Goal: Ask a question

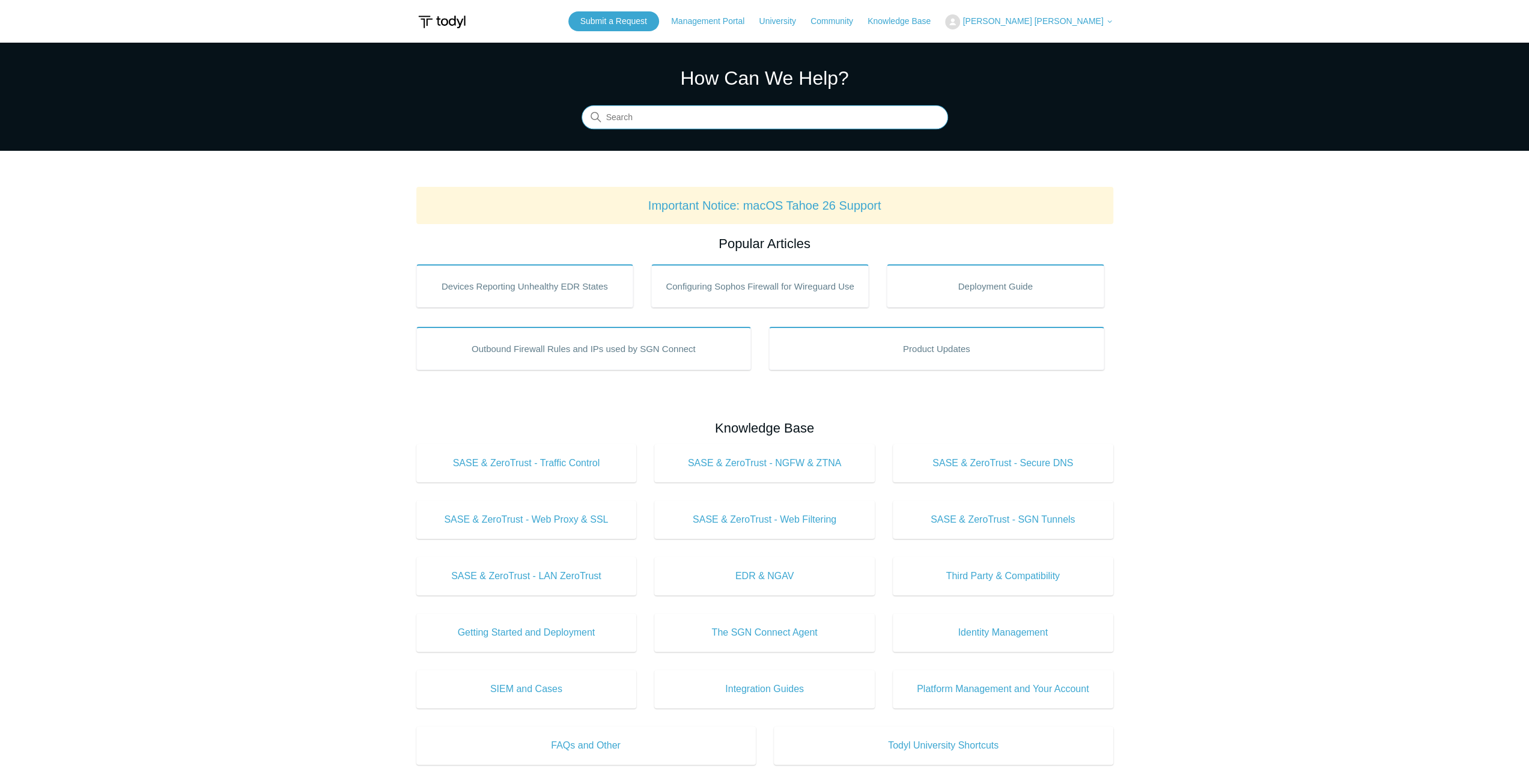
click at [728, 124] on input "Search" at bounding box center [764, 117] width 367 height 24
click at [707, 110] on input "uninstall without" at bounding box center [764, 117] width 367 height 24
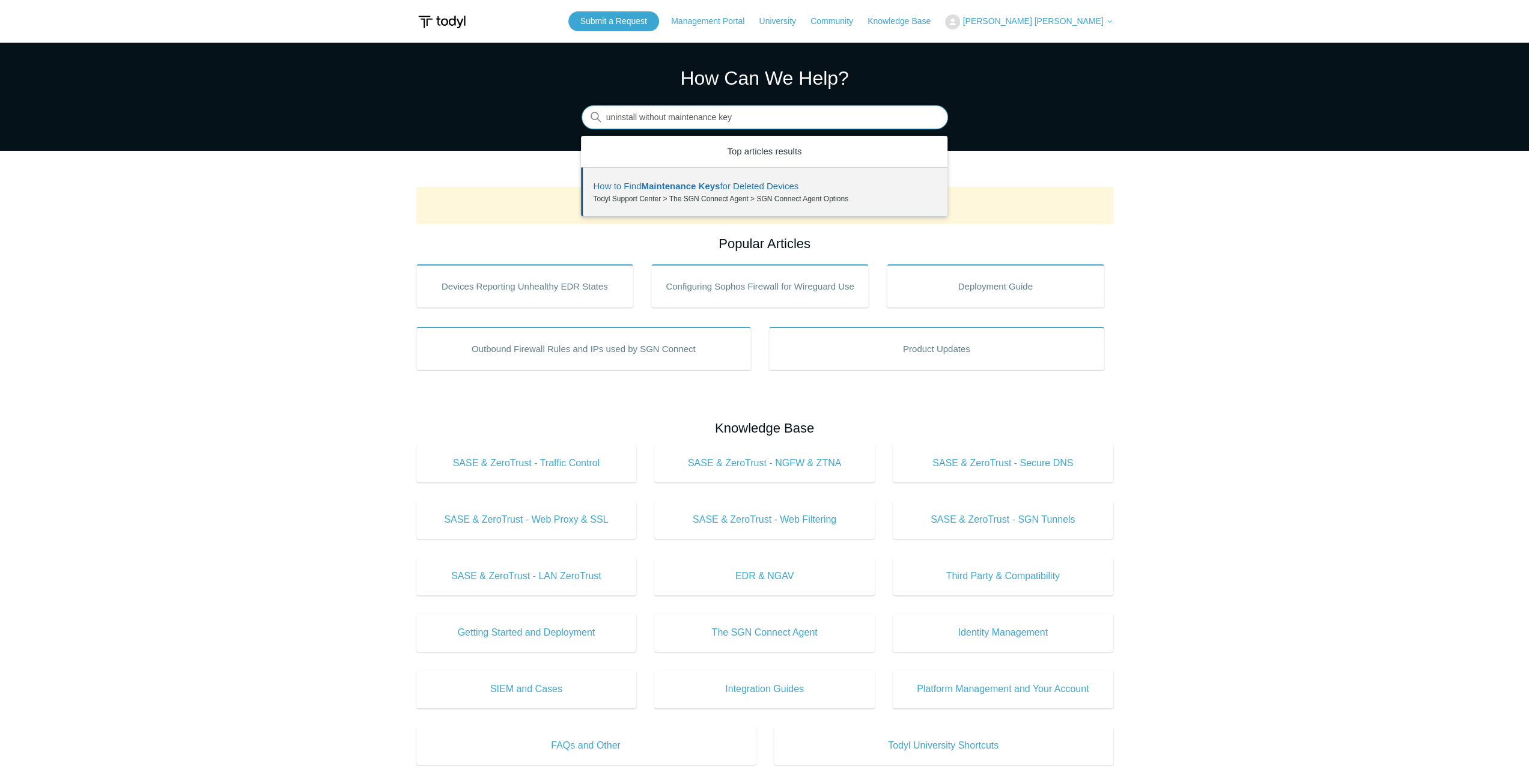
type input "uninstall without maintenance key"
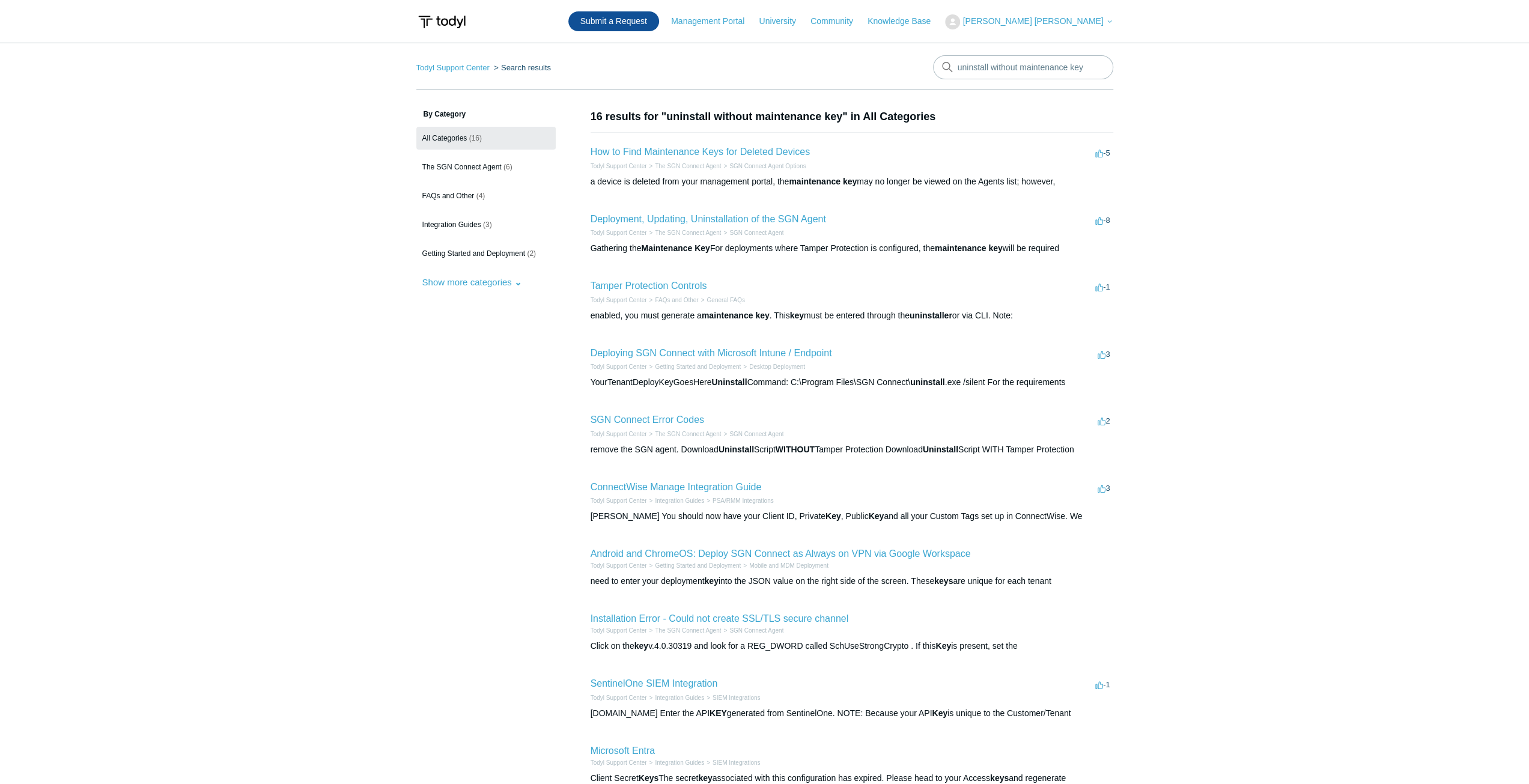
click at [659, 20] on link "Submit a Request" at bounding box center [613, 21] width 91 height 20
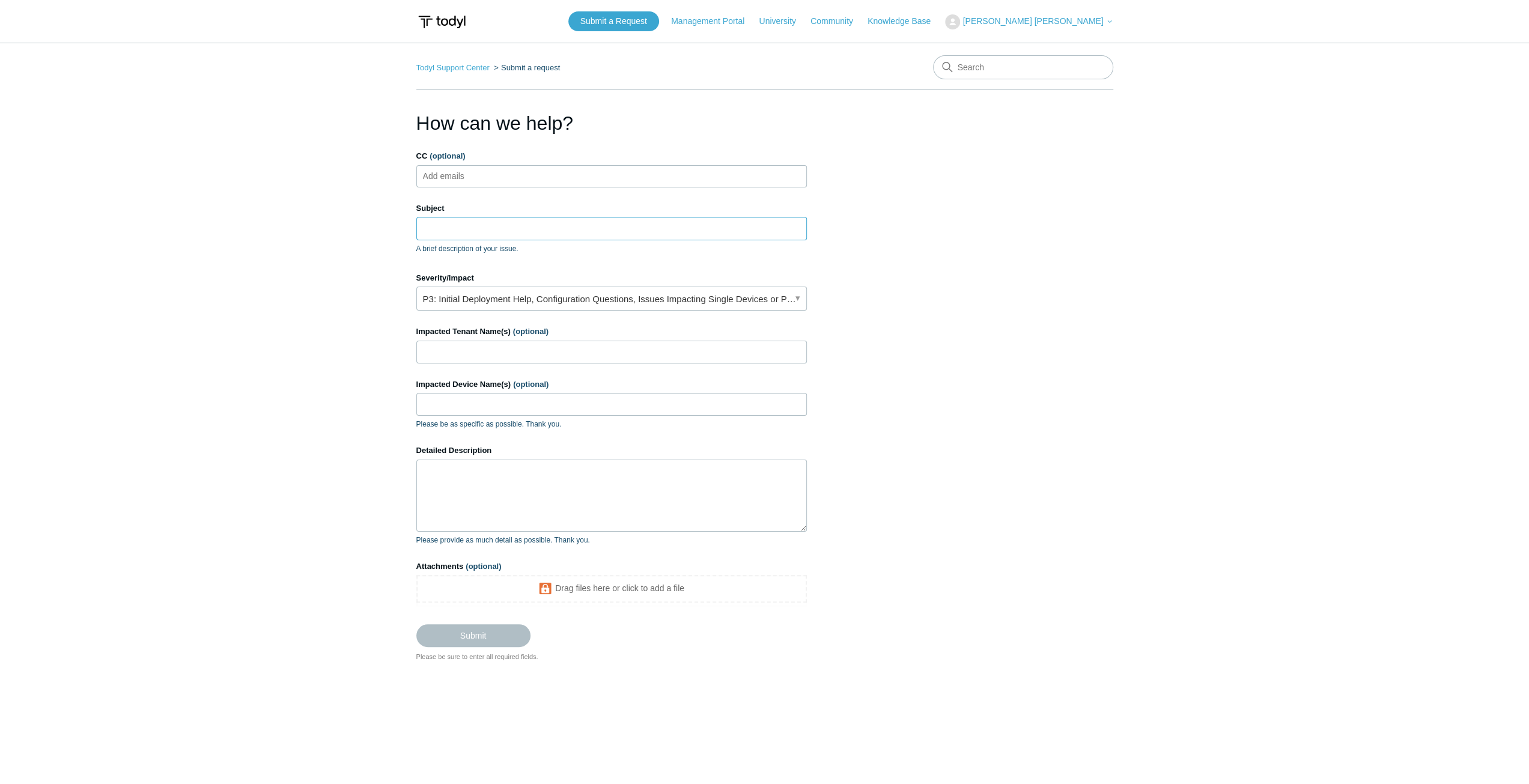
click at [448, 235] on input "Subject" at bounding box center [611, 228] width 390 height 23
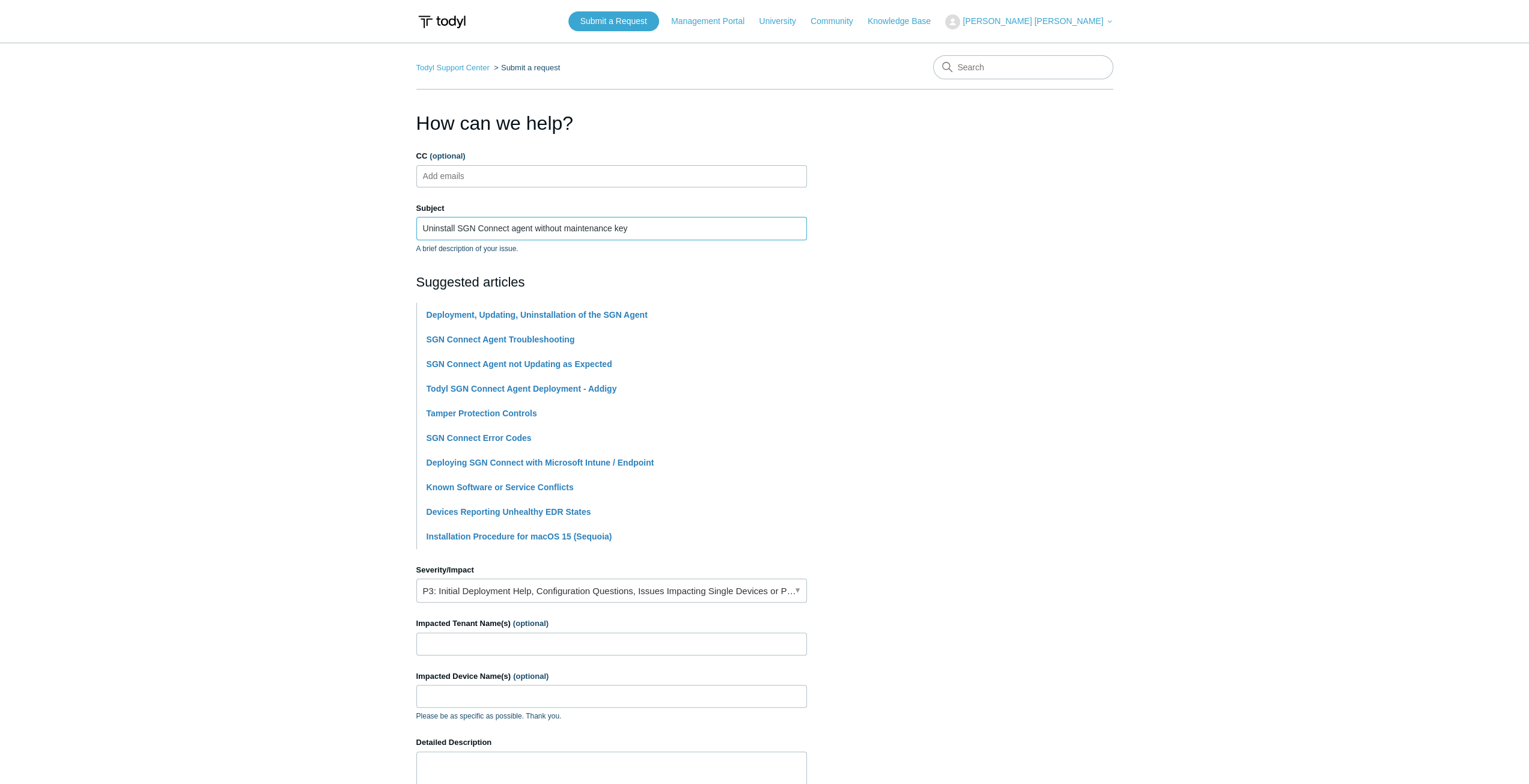
type input "Uninstall SGN Connect agent without maintenance key"
click at [1092, 298] on section "How can we help? CC (optional) Add emails Subject Uninstall SGN Connect agent w…" at bounding box center [764, 531] width 697 height 845
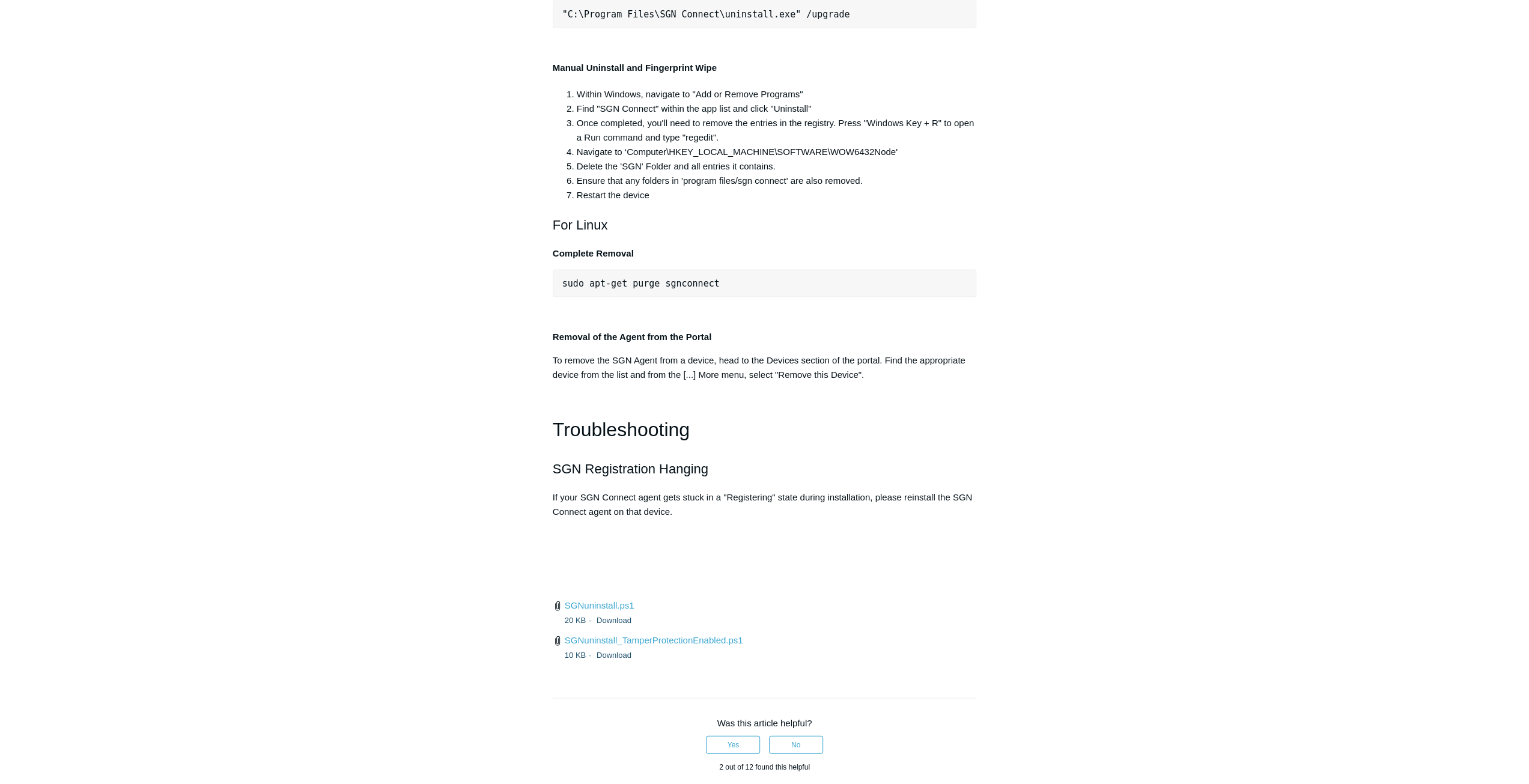
scroll to position [2403, 0]
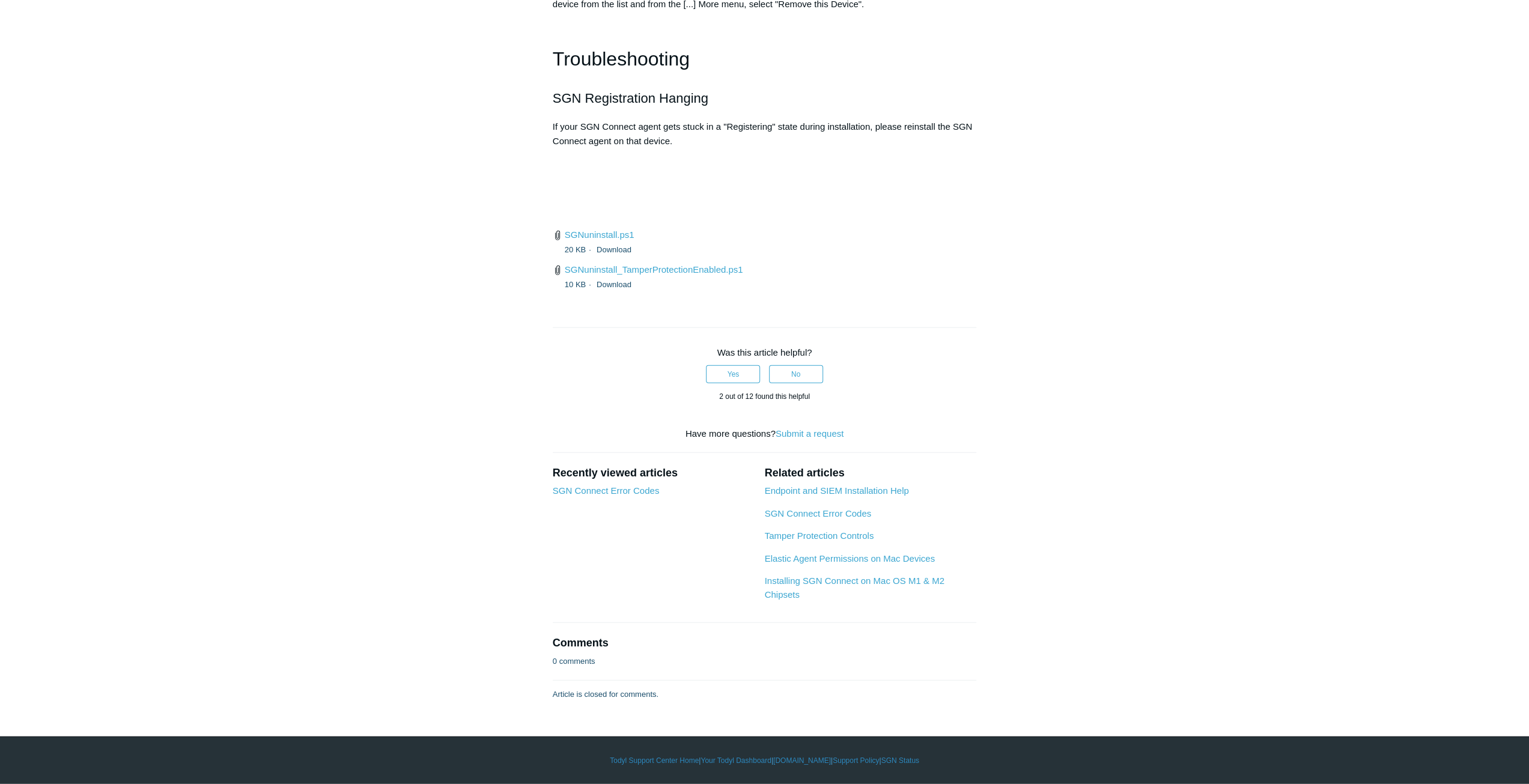
scroll to position [3004, 0]
